Goal: Task Accomplishment & Management: Manage account settings

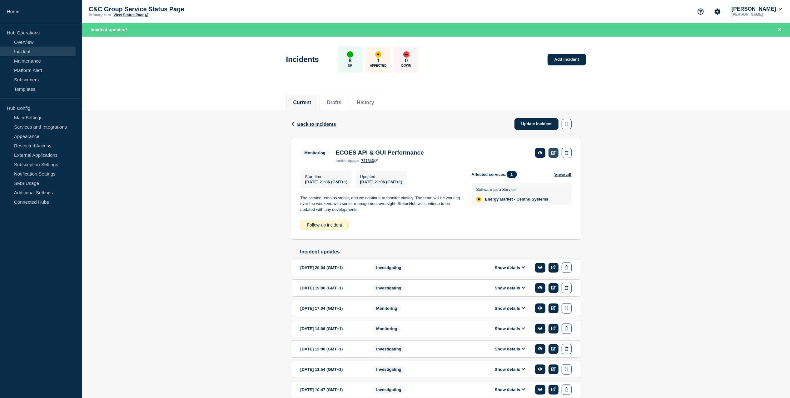
click at [553, 153] on icon at bounding box center [554, 153] width 5 height 4
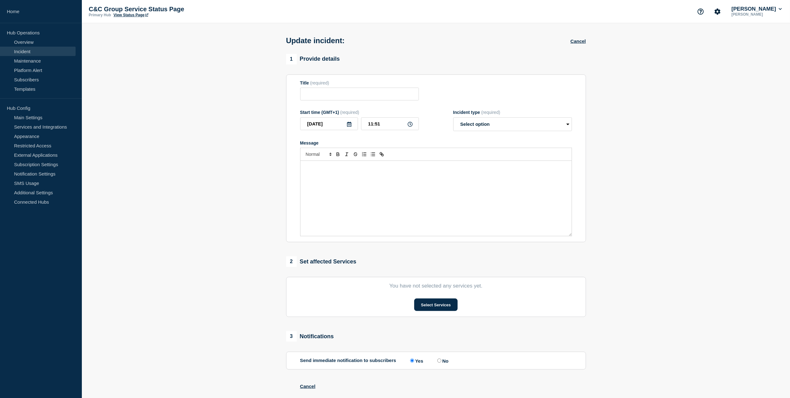
type input "ECOES API & GUI Performance"
type input "2025-10-03"
type input "21:06"
select select "monitoring"
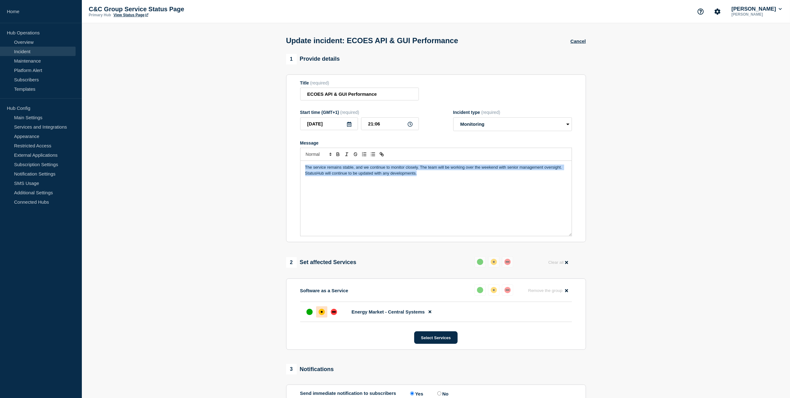
drag, startPoint x: 422, startPoint y: 176, endPoint x: 304, endPoint y: 168, distance: 117.9
click at [304, 168] on div "The service remains stable, and we continue to monitor closely. The team will b…" at bounding box center [436, 198] width 271 height 75
drag, startPoint x: 306, startPoint y: 168, endPoint x: 125, endPoint y: 205, distance: 185.1
click at [306, 168] on p "The service remains stable, and we continue to monitor closely. The team will b…" at bounding box center [436, 170] width 262 height 12
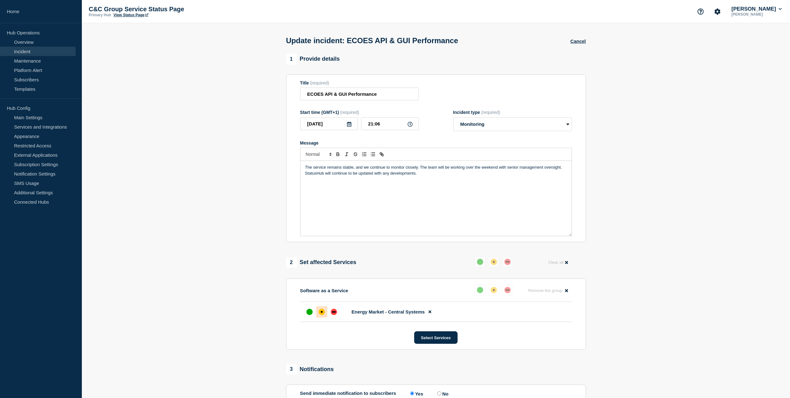
click at [306, 170] on p "The service remains stable, and we continue to monitor closely. The team will b…" at bounding box center [436, 170] width 262 height 12
click at [411, 124] on icon at bounding box center [410, 124] width 5 height 5
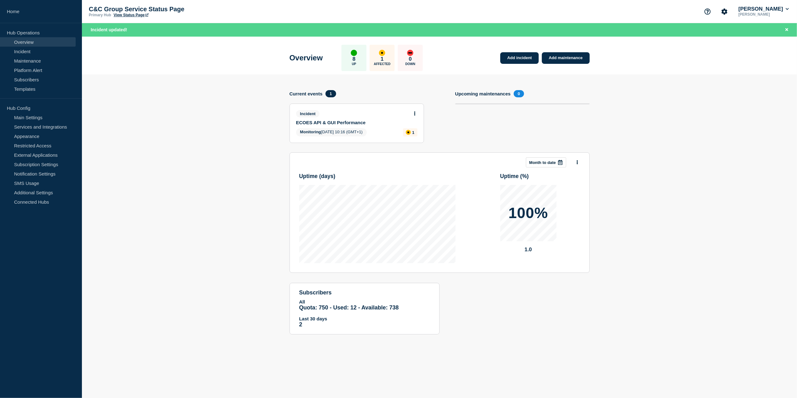
click at [415, 110] on div at bounding box center [414, 113] width 5 height 6
click at [414, 113] on icon at bounding box center [414, 114] width 1 height 4
click at [422, 136] on link "Update incident" at bounding box center [414, 136] width 30 height 5
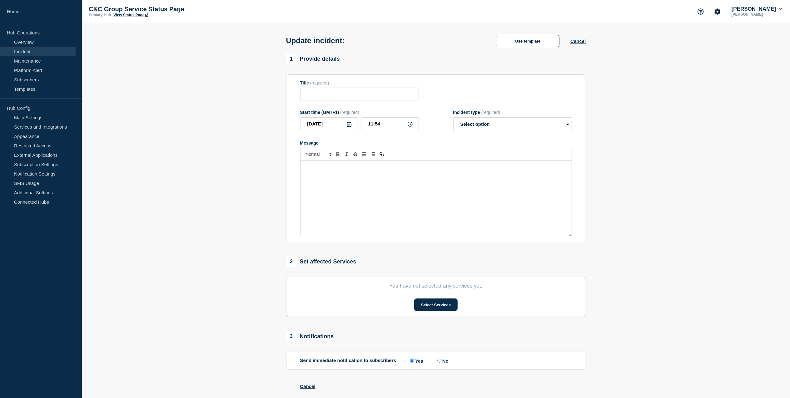
type input "ECOES API & GUI Performance"
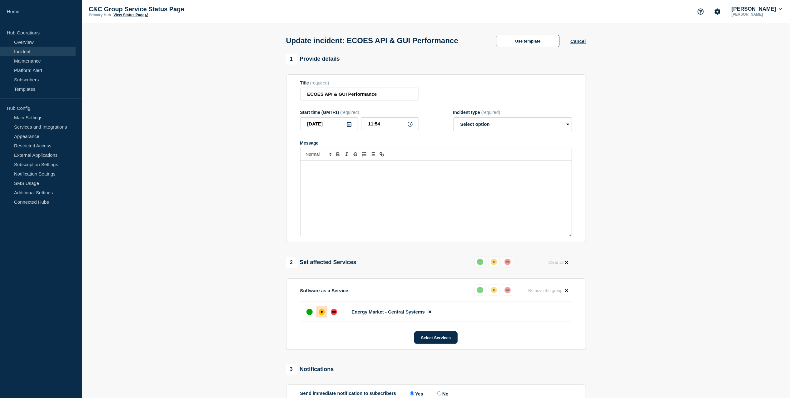
paste div "Message"
drag, startPoint x: 332, startPoint y: 171, endPoint x: 367, endPoint y: 166, distance: 35.4
click at [332, 171] on span "[DATE] 11.00 am: The service continues to remain stable and under close monitor…" at bounding box center [432, 170] width 254 height 10
click at [397, 174] on span "[DATE] 12.00 pm: The service continues to remain stable and under close monitor…" at bounding box center [433, 170] width 257 height 10
drag, startPoint x: 491, startPoint y: 174, endPoint x: 304, endPoint y: 166, distance: 187.1
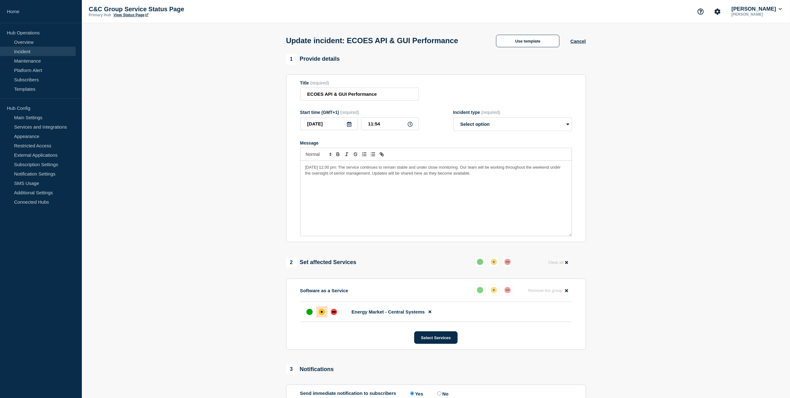
click at [304, 166] on div "[DATE] 12.00 pm: The service continues to remain stable and under close monitor…" at bounding box center [436, 198] width 271 height 75
copy span "[DATE] 12.00 pm: The service continues to remain stable and under close monitor…"
click at [492, 121] on select "Select option Investigating Identified Monitoring Resolved" at bounding box center [513, 124] width 119 height 14
select select "monitoring"
click at [454, 119] on select "Select option Investigating Identified Monitoring Resolved" at bounding box center [513, 124] width 119 height 14
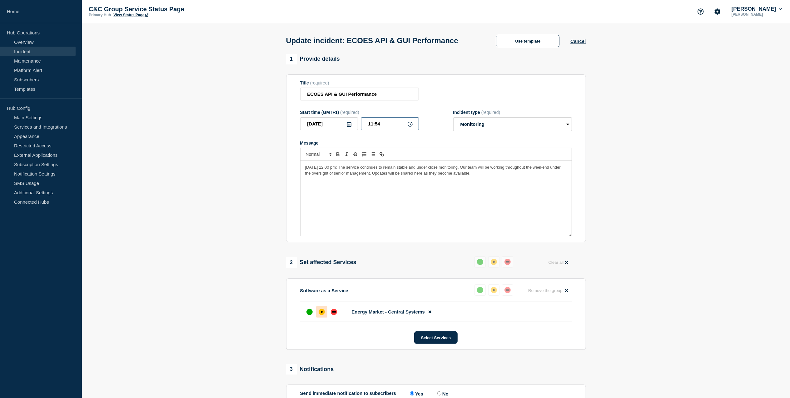
click at [386, 126] on input "11:54" at bounding box center [390, 123] width 58 height 13
click at [370, 124] on input "11:54" at bounding box center [390, 123] width 58 height 13
type input "12:00"
drag, startPoint x: 393, startPoint y: 176, endPoint x: 349, endPoint y: 195, distance: 47.7
click at [349, 195] on div "[DATE] 12.00 pm: The service continues to remain stable and under close monitor…" at bounding box center [436, 198] width 271 height 75
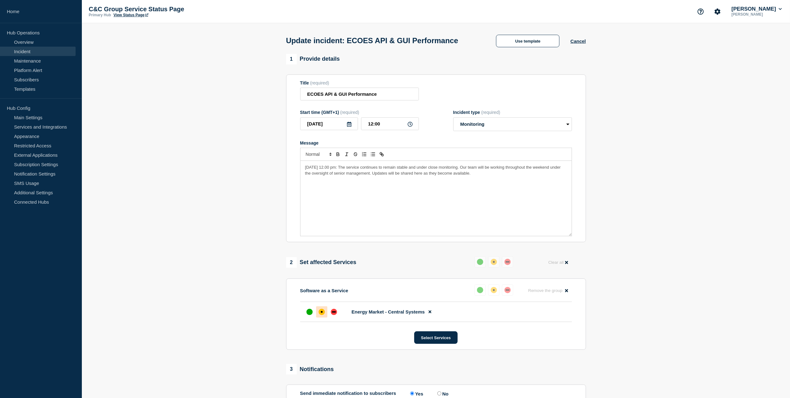
click at [499, 191] on div "[DATE] 12.00 pm: The service continues to remain stable and under close monitor…" at bounding box center [436, 198] width 271 height 75
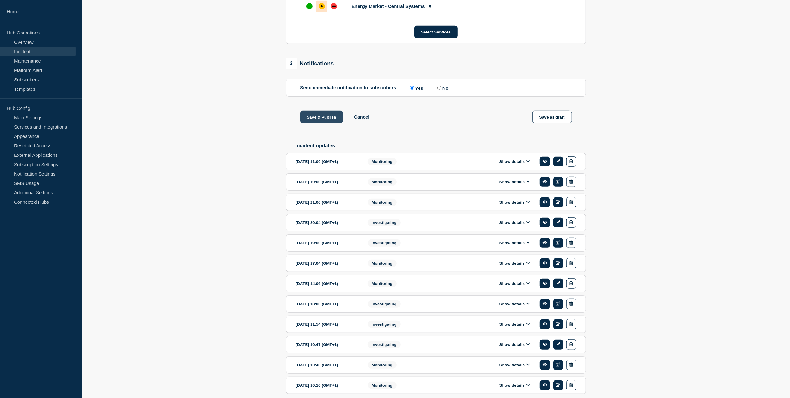
click at [323, 118] on button "Save & Publish" at bounding box center [321, 117] width 43 height 13
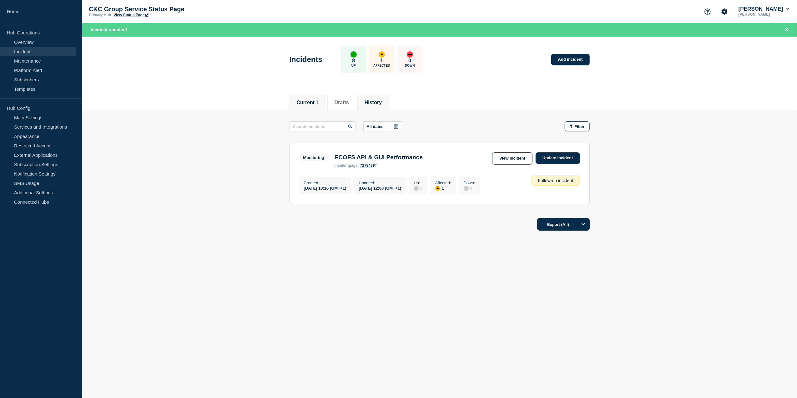
click at [377, 105] on button "History" at bounding box center [372, 103] width 17 height 6
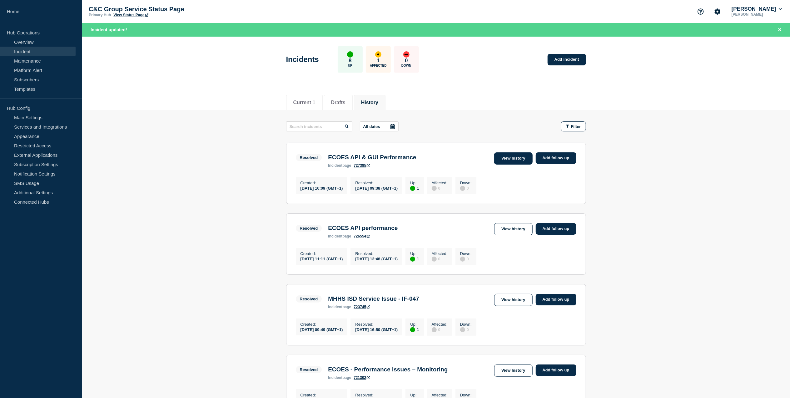
click at [504, 161] on link "View history" at bounding box center [513, 158] width 38 height 12
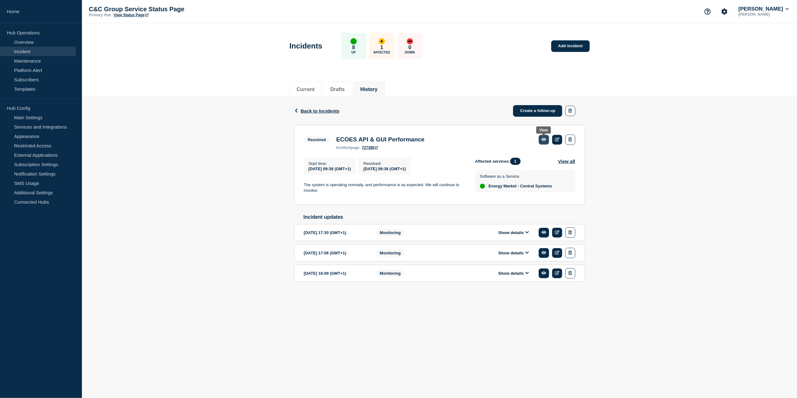
click at [545, 138] on icon at bounding box center [543, 139] width 5 height 4
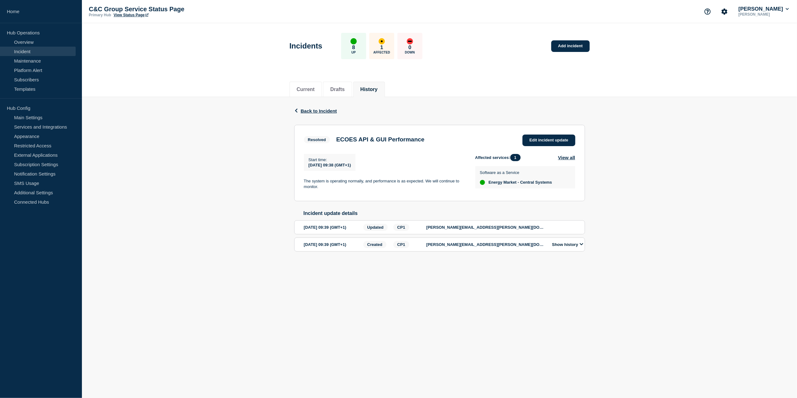
click at [564, 247] on button "Show history" at bounding box center [567, 244] width 35 height 5
drag, startPoint x: 29, startPoint y: 42, endPoint x: 110, endPoint y: 42, distance: 81.0
click at [29, 42] on link "Overview" at bounding box center [38, 41] width 76 height 9
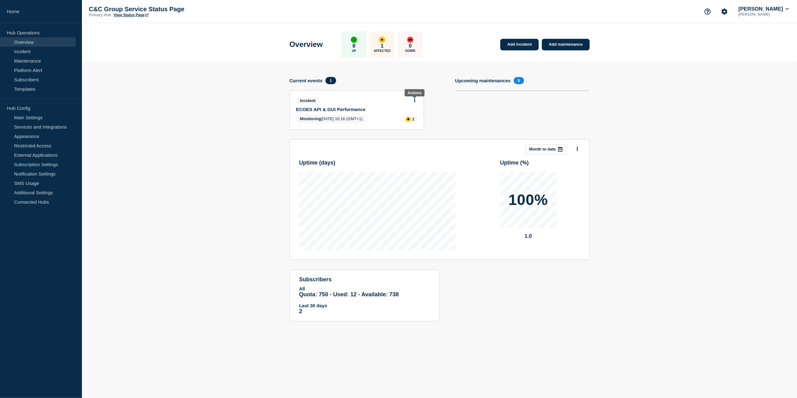
click at [414, 100] on icon at bounding box center [415, 100] width 2 height 4
click at [421, 114] on link "View incident" at bounding box center [412, 115] width 26 height 5
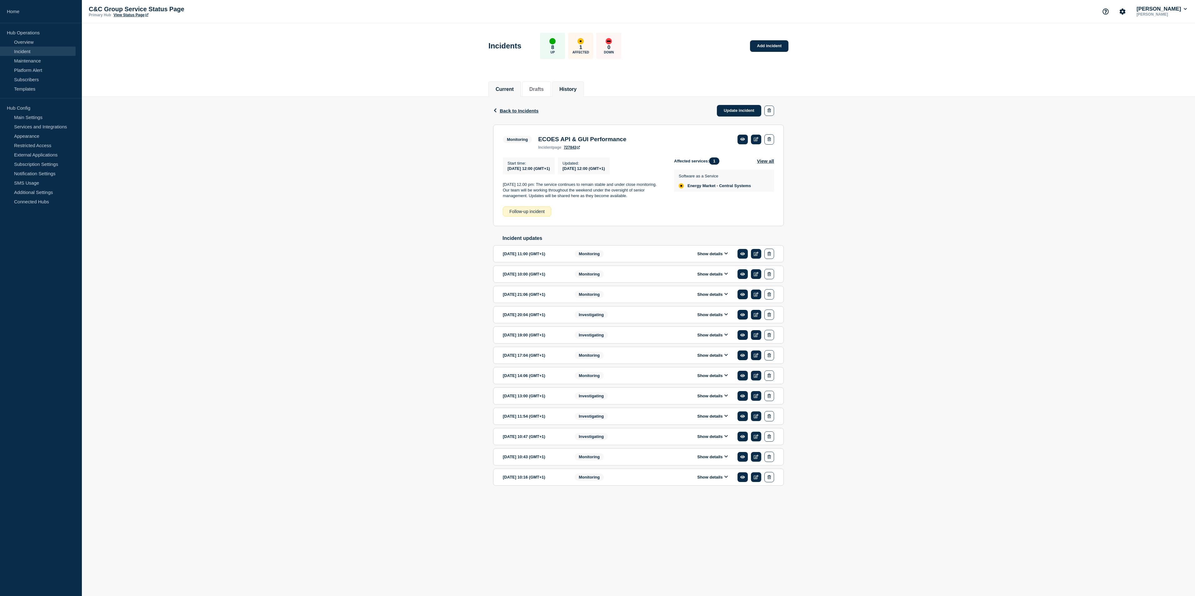
click at [584, 93] on li "History" at bounding box center [568, 89] width 32 height 15
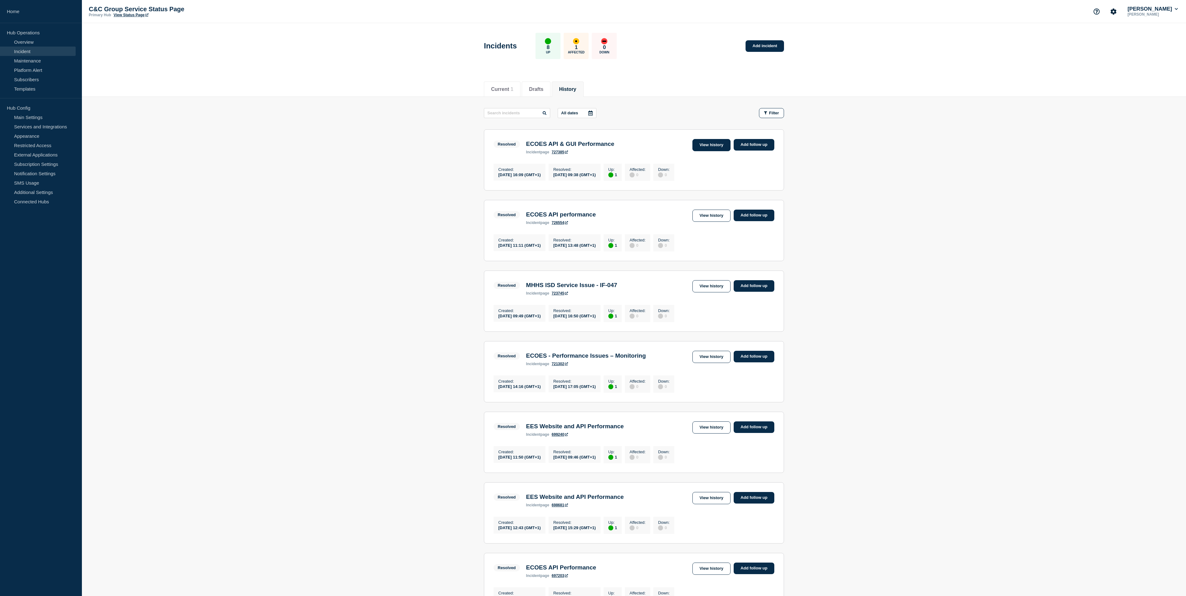
click at [718, 148] on link "View history" at bounding box center [711, 145] width 38 height 12
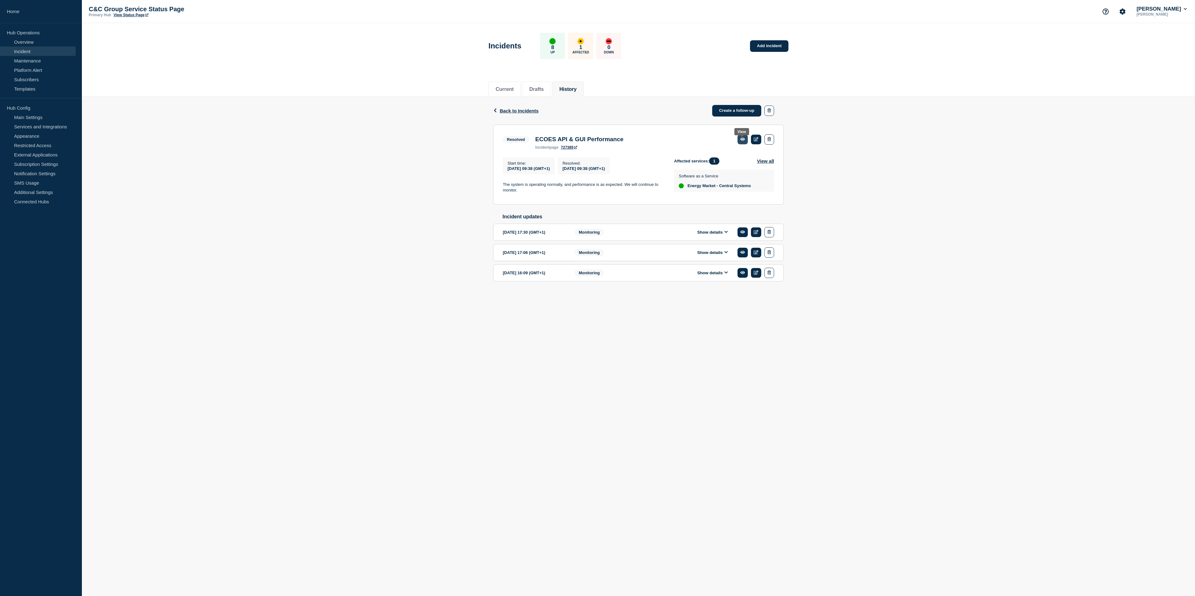
click at [740, 139] on icon at bounding box center [742, 139] width 5 height 4
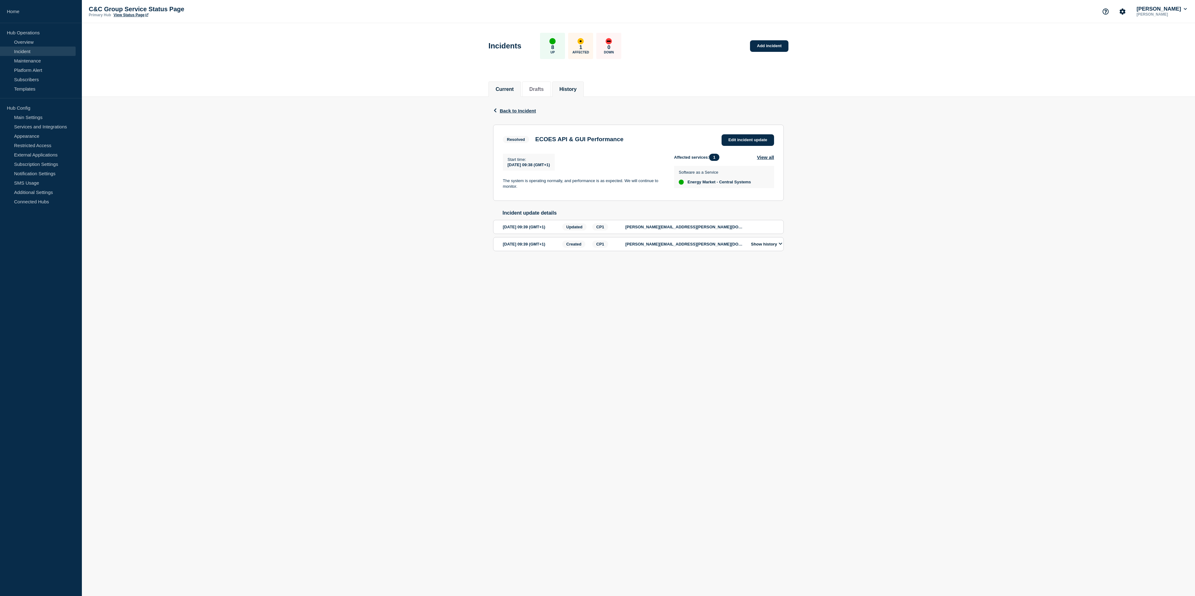
click at [511, 94] on li "Current" at bounding box center [505, 89] width 33 height 15
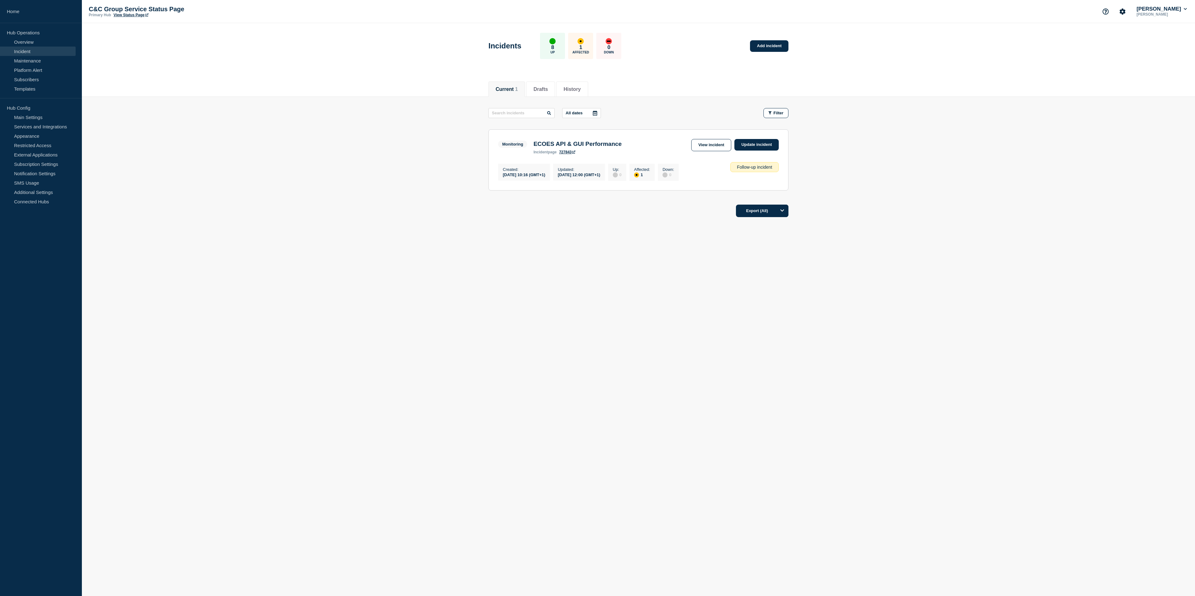
click at [122, 14] on link "View Status Page" at bounding box center [130, 15] width 35 height 4
